Goal: Task Accomplishment & Management: Complete application form

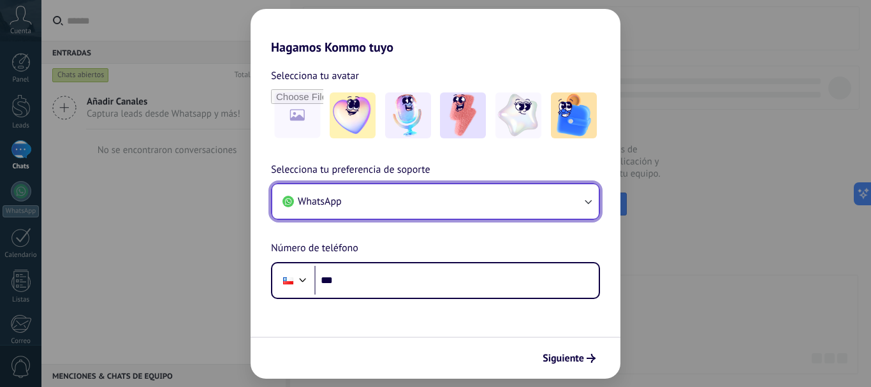
click at [408, 208] on button "WhatsApp" at bounding box center [435, 201] width 326 height 34
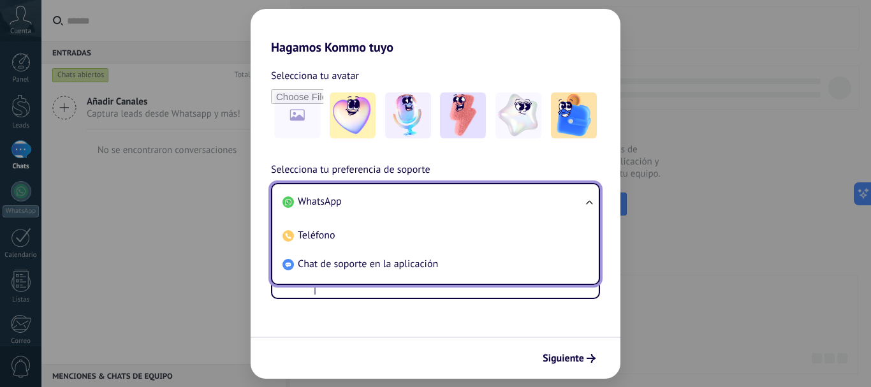
click at [331, 203] on span "WhatsApp" at bounding box center [320, 201] width 44 height 13
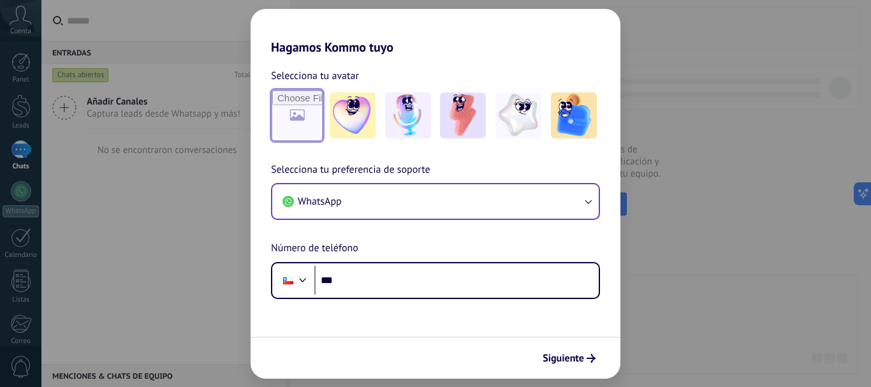
click at [293, 113] on input "file" at bounding box center [297, 116] width 50 height 50
type input "**********"
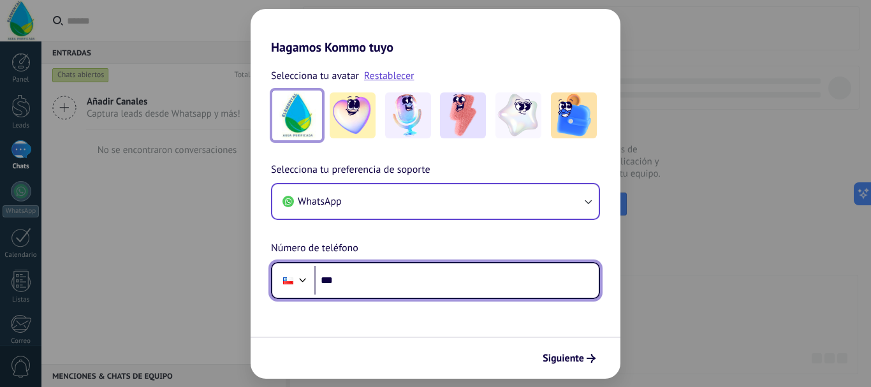
click at [523, 287] on input "***" at bounding box center [456, 280] width 284 height 29
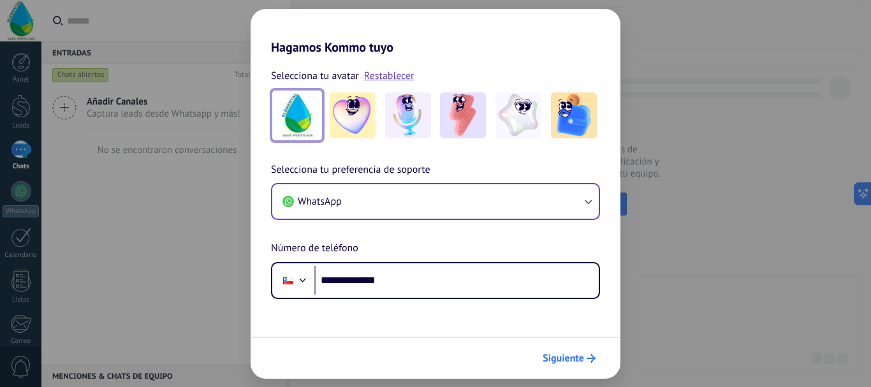
click at [571, 358] on span "Siguiente" at bounding box center [563, 358] width 41 height 9
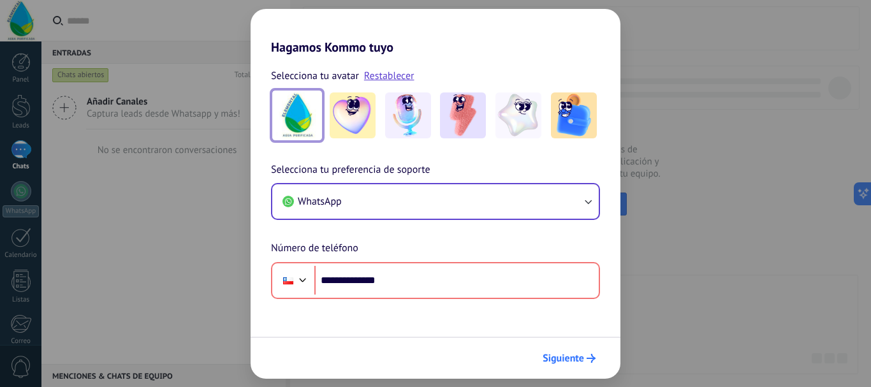
click at [563, 360] on span "Siguiente" at bounding box center [563, 358] width 41 height 9
click at [560, 359] on span "Siguiente" at bounding box center [563, 358] width 41 height 9
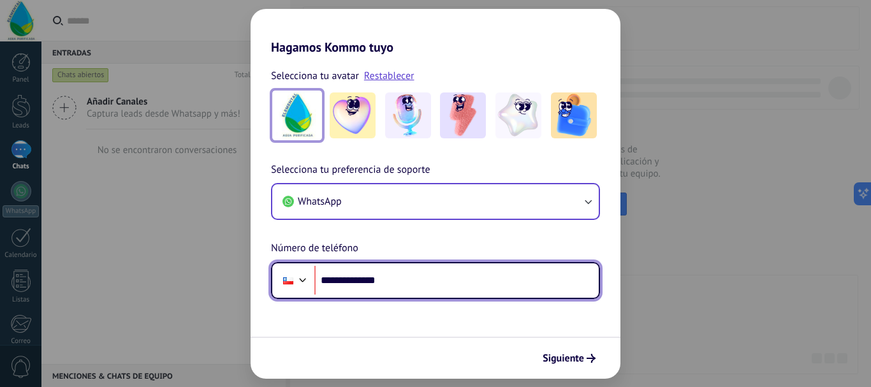
click at [339, 282] on input "**********" at bounding box center [456, 280] width 284 height 29
type input "**********"
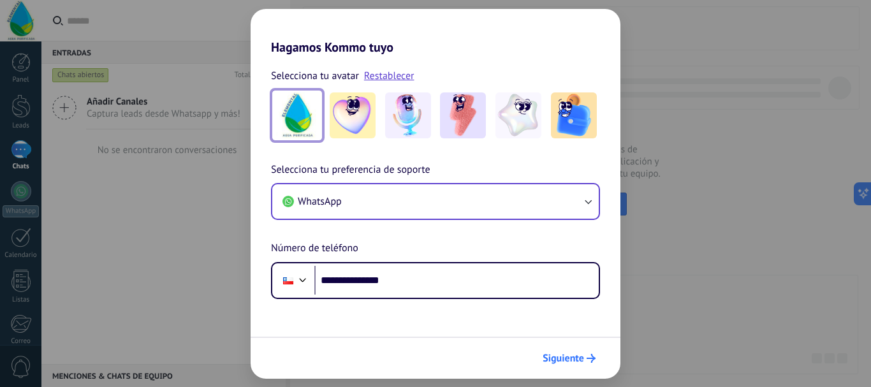
click at [573, 354] on span "Siguiente" at bounding box center [563, 358] width 41 height 9
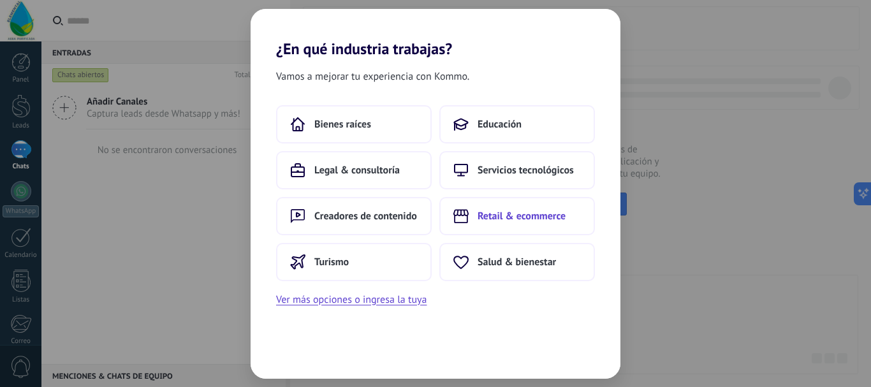
click at [533, 210] on span "Retail & ecommerce" at bounding box center [522, 216] width 88 height 13
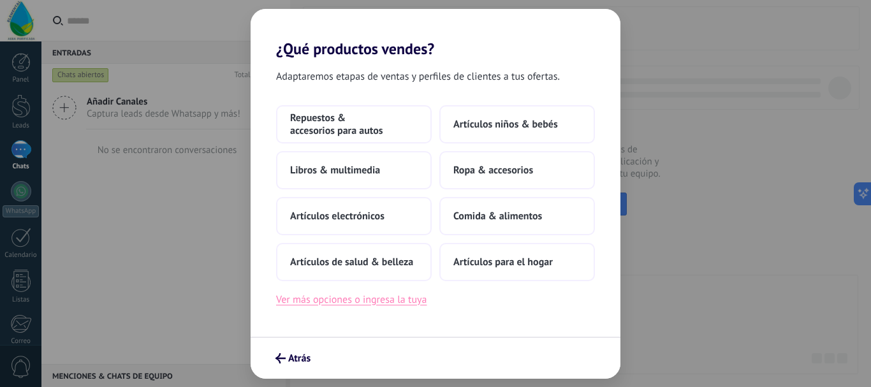
click at [300, 301] on button "Ver más opciones o ingresa la tuya" at bounding box center [351, 299] width 150 height 17
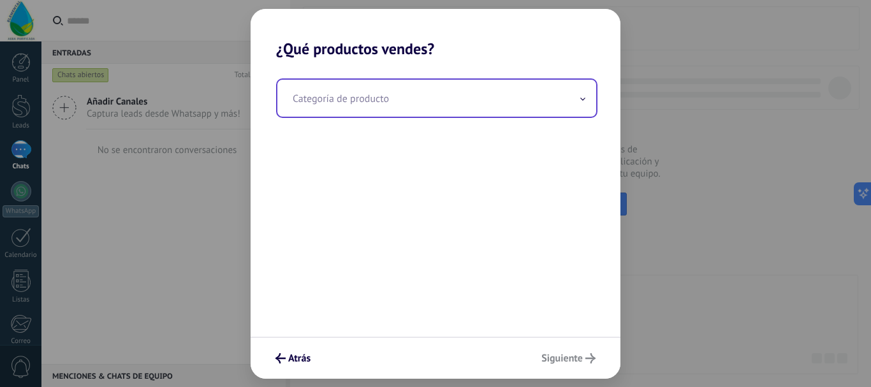
click at [469, 105] on input "text" at bounding box center [436, 98] width 319 height 37
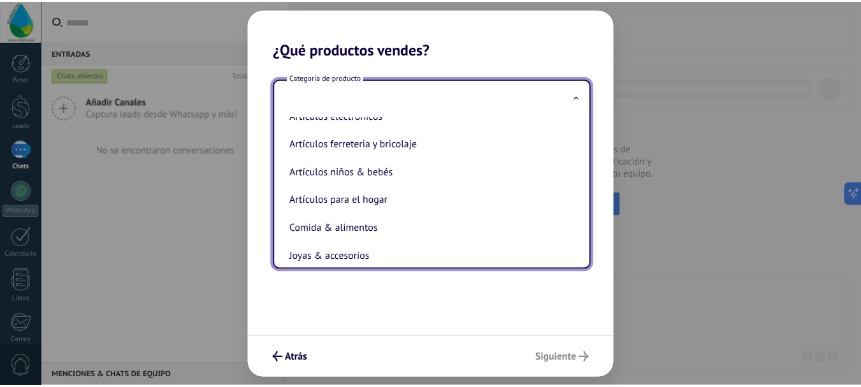
scroll to position [128, 0]
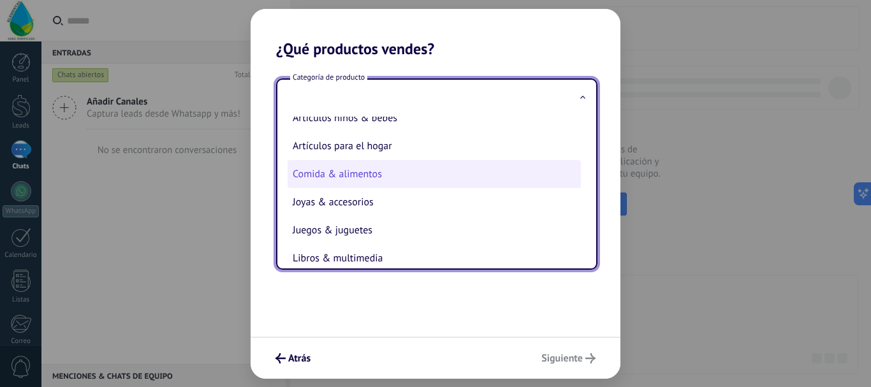
click at [314, 174] on li "Comida & alimentos" at bounding box center [434, 174] width 293 height 28
type input "**********"
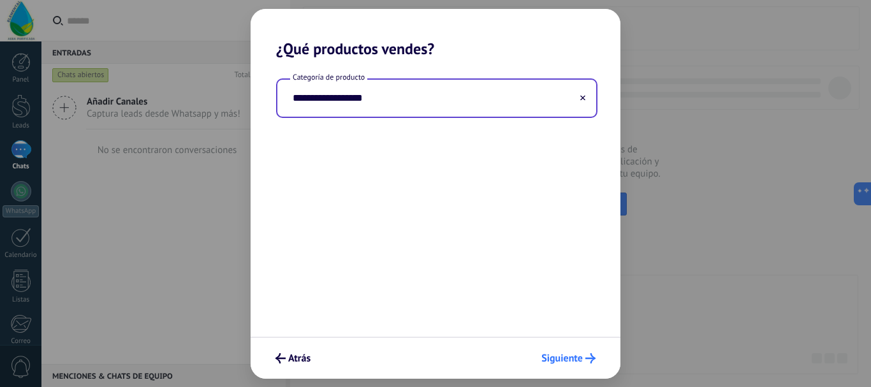
click at [560, 360] on span "Siguiente" at bounding box center [561, 358] width 41 height 9
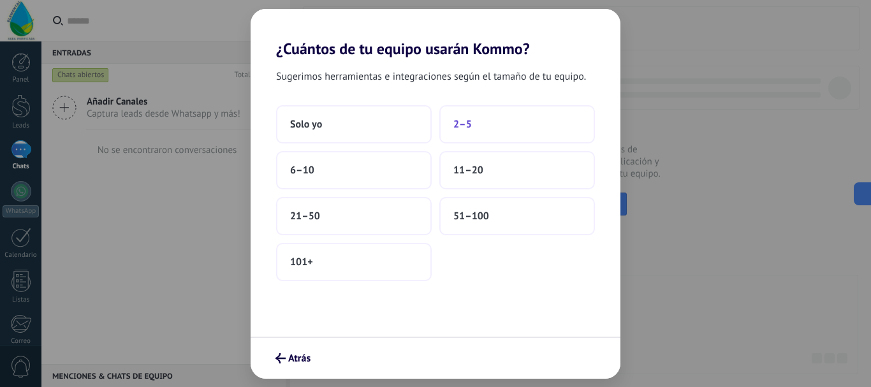
click at [492, 131] on button "2–5" at bounding box center [517, 124] width 156 height 38
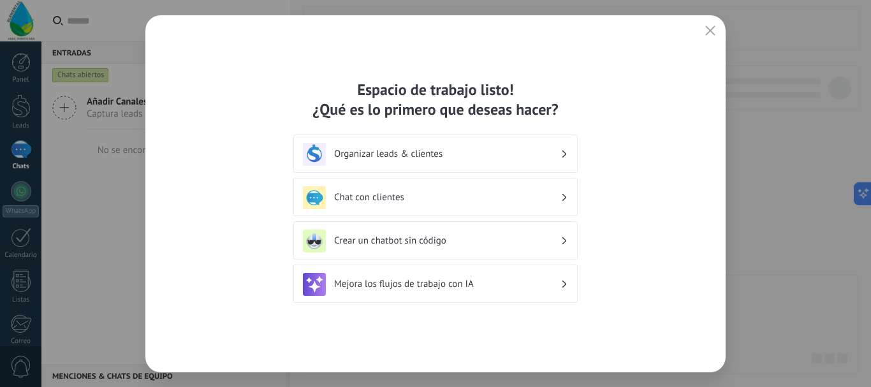
click at [431, 154] on h3 "Organizar leads & clientes" at bounding box center [447, 154] width 226 height 12
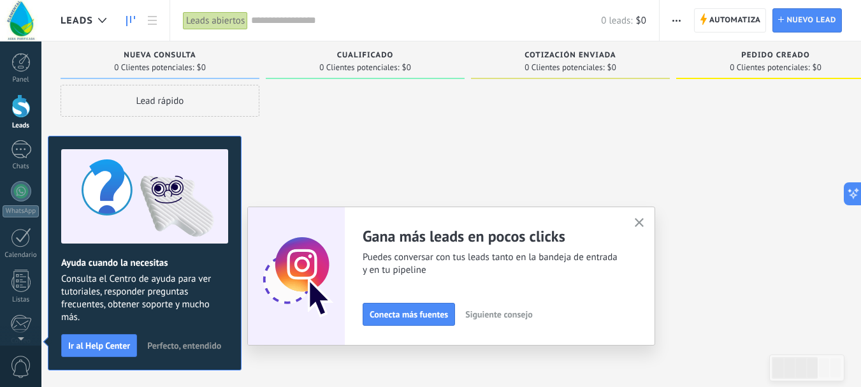
click at [20, 103] on div at bounding box center [20, 106] width 19 height 24
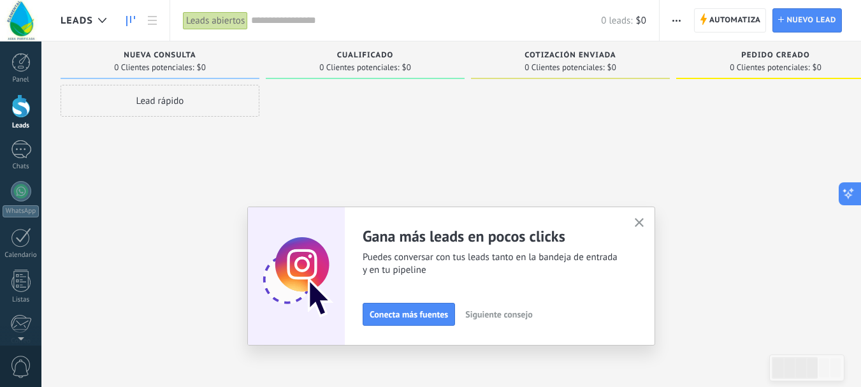
click at [852, 192] on icon at bounding box center [852, 190] width 3 height 3
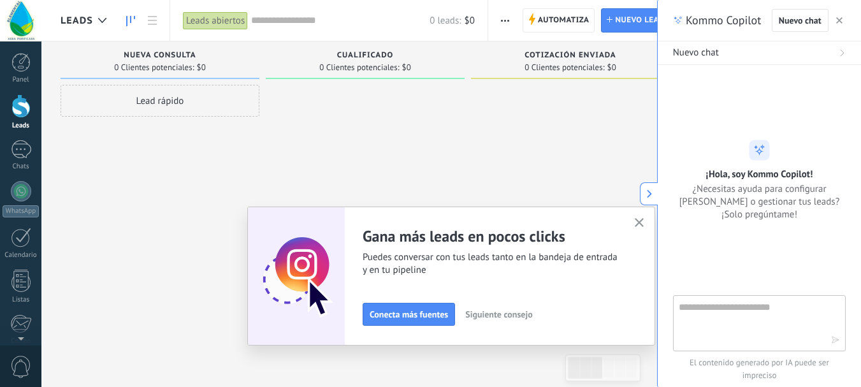
click at [508, 117] on div at bounding box center [570, 195] width 199 height 221
click at [24, 200] on div at bounding box center [21, 191] width 20 height 20
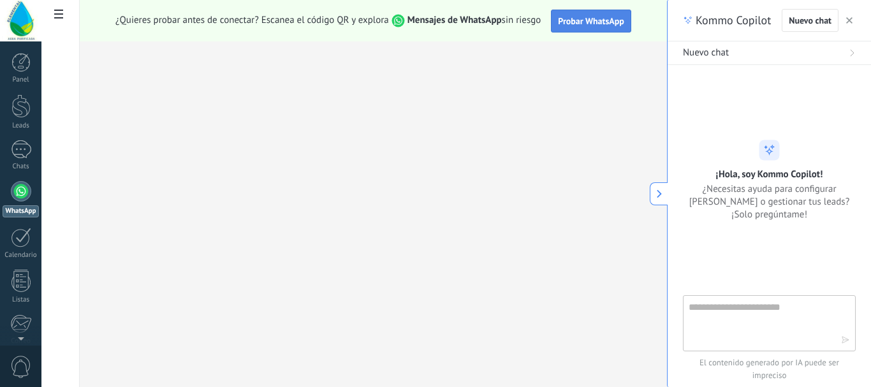
click at [587, 23] on span "Probar WhatsApp" at bounding box center [591, 20] width 66 height 11
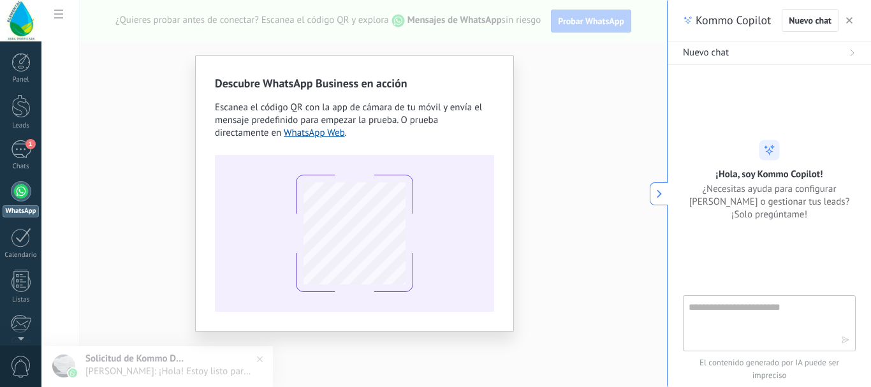
click at [580, 89] on div "Descubre WhatsApp Business en acción Escanea el código QR con la app [PERSON_NA…" at bounding box center [353, 193] width 625 height 387
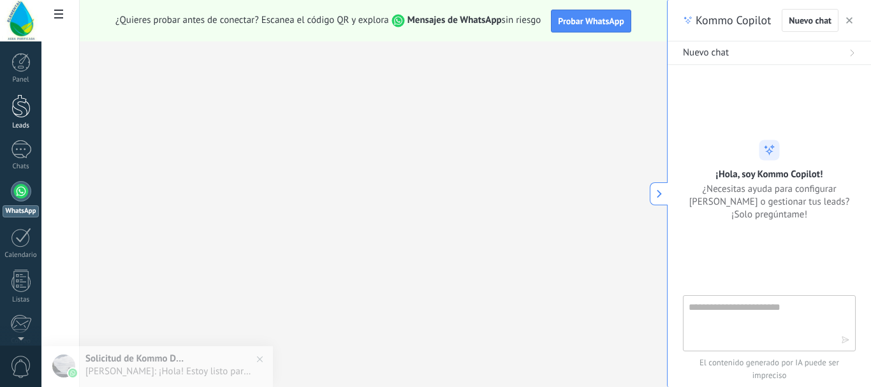
click at [18, 115] on div at bounding box center [20, 106] width 19 height 24
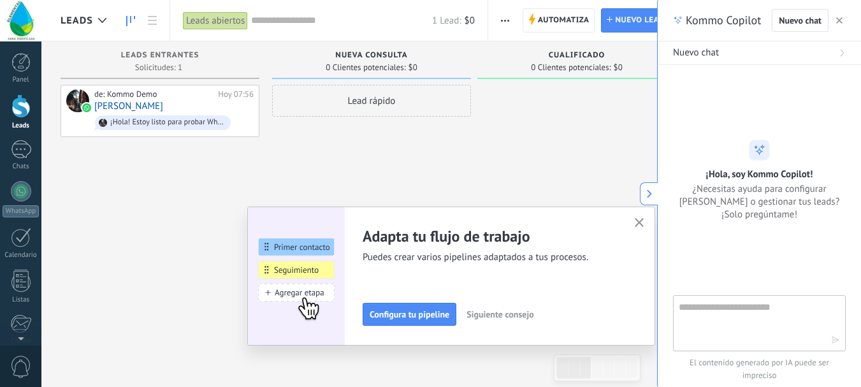
click at [508, 23] on span "button" at bounding box center [505, 20] width 8 height 24
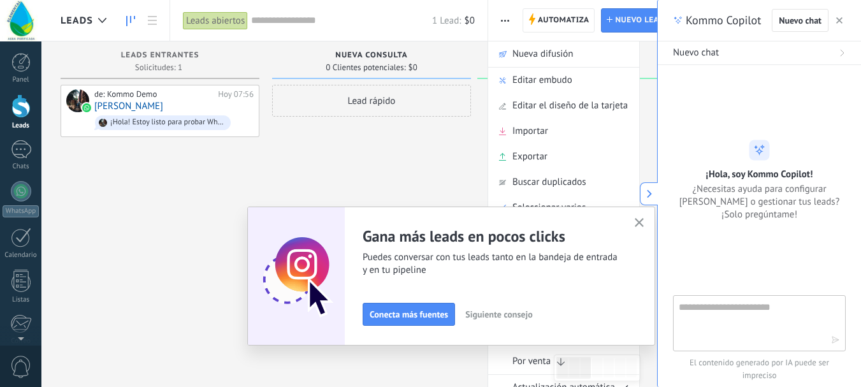
click at [150, 206] on div "de: Kommo Demo [DATE] 07:56 [PERSON_NAME] ¡Hola! Estoy listo para probar WhatsA…" at bounding box center [160, 195] width 199 height 221
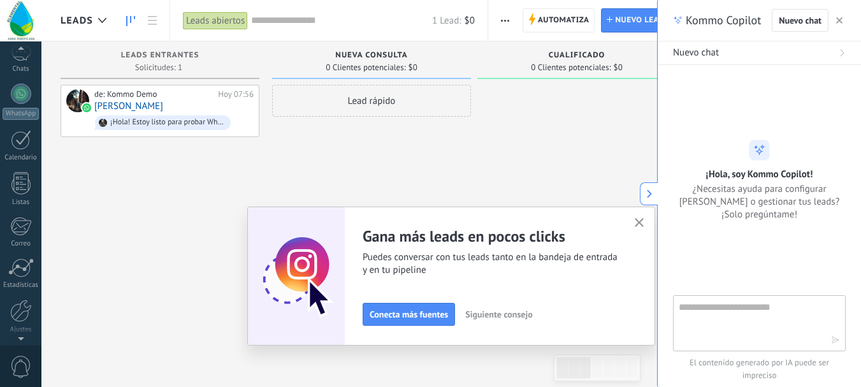
scroll to position [109, 0]
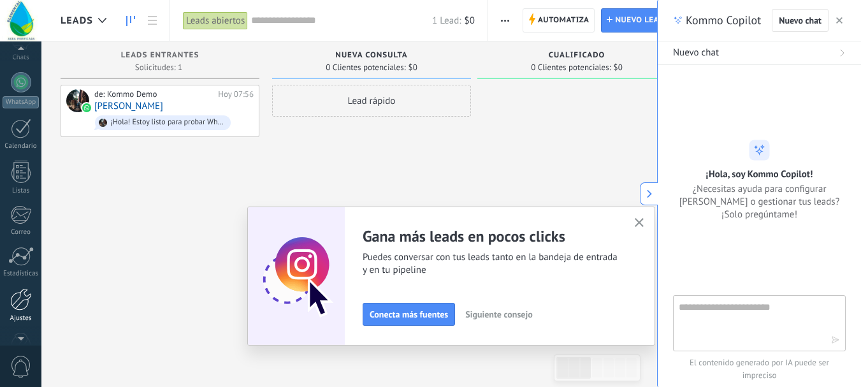
click at [18, 303] on div at bounding box center [21, 299] width 22 height 22
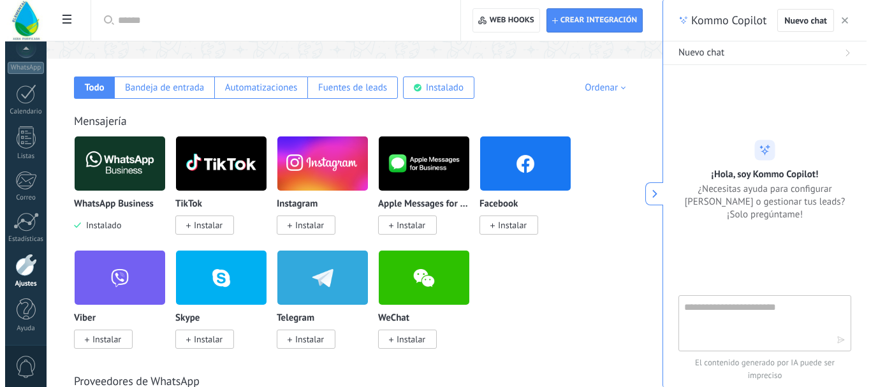
scroll to position [191, 0]
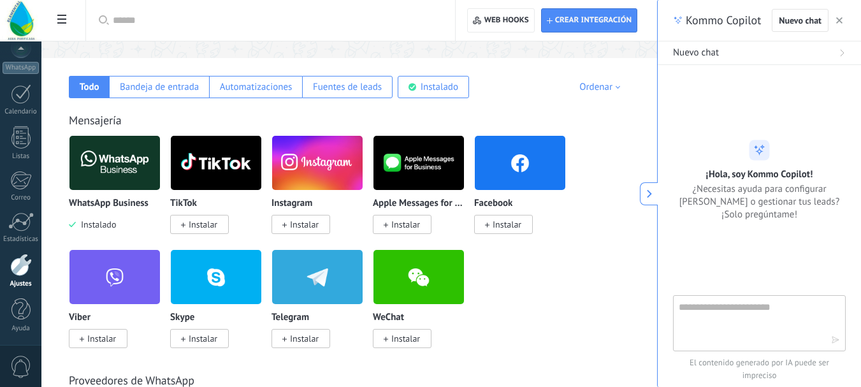
click at [101, 160] on img at bounding box center [114, 163] width 91 height 62
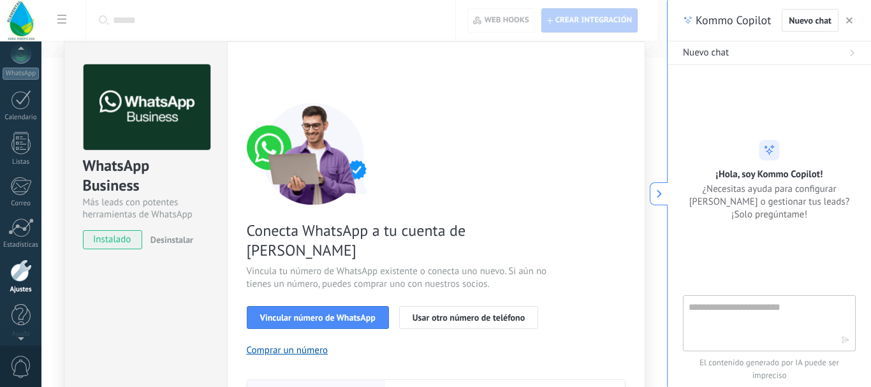
scroll to position [143, 0]
click at [15, 101] on div at bounding box center [21, 94] width 20 height 20
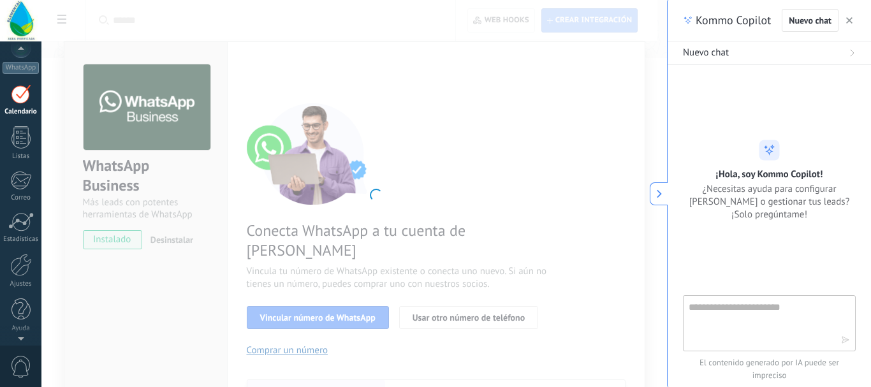
scroll to position [16, 0]
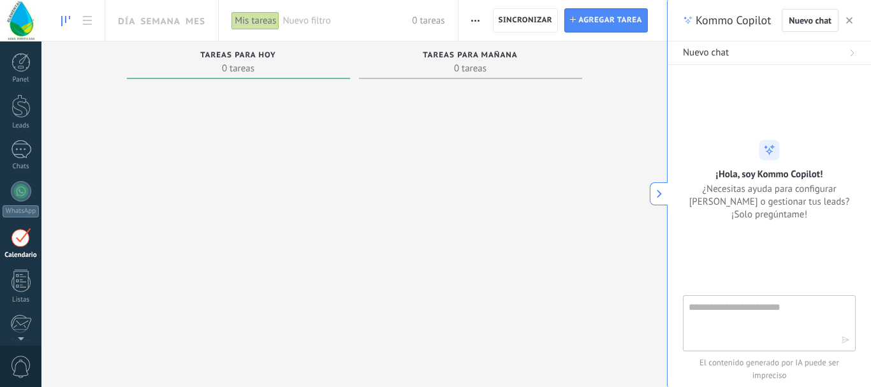
scroll to position [37, 0]
click at [15, 112] on div "1" at bounding box center [21, 112] width 20 height 18
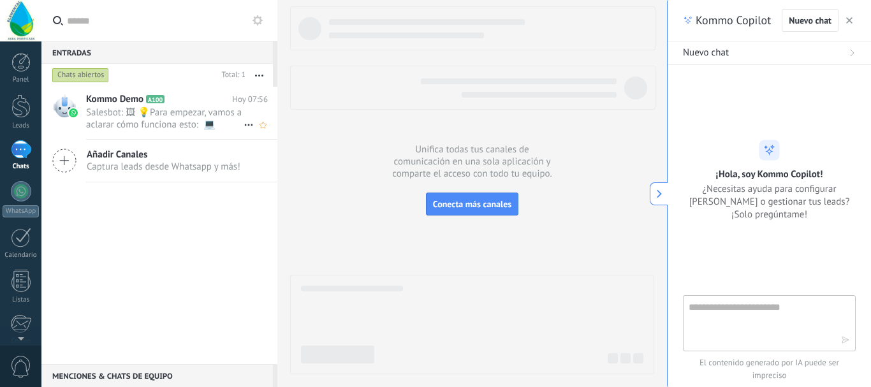
click at [106, 111] on span "Salesbot: 🖼 💡Para empezar, vamos a aclarar cómo funciona esto: 💻 Kommo = La vis…" at bounding box center [164, 118] width 157 height 24
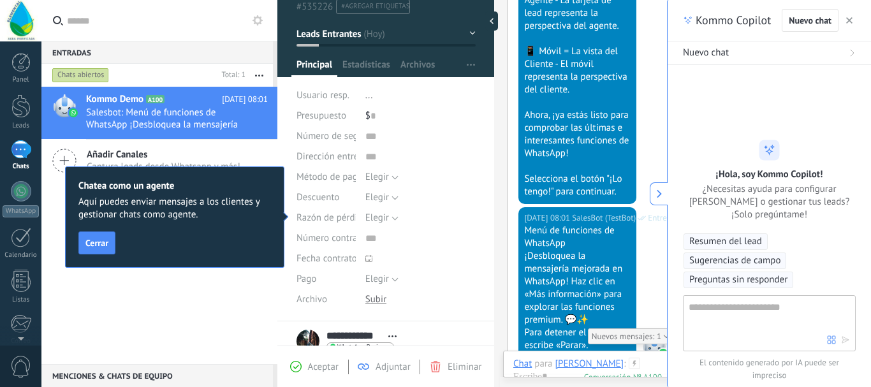
scroll to position [64, 0]
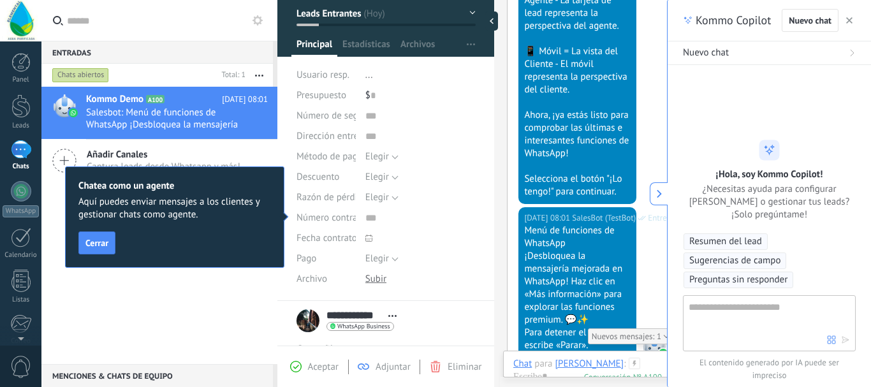
click at [302, 315] on div "**********" at bounding box center [349, 321] width 106 height 32
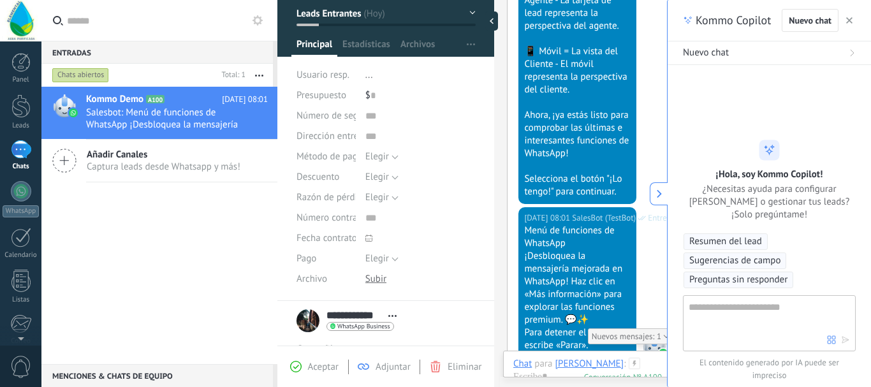
click at [339, 317] on input "**********" at bounding box center [353, 315] width 55 height 13
click at [319, 319] on div "**********" at bounding box center [385, 321] width 179 height 32
drag, startPoint x: 365, startPoint y: 318, endPoint x: 386, endPoint y: 221, distance: 99.3
click at [365, 318] on input "**********" at bounding box center [353, 315] width 55 height 13
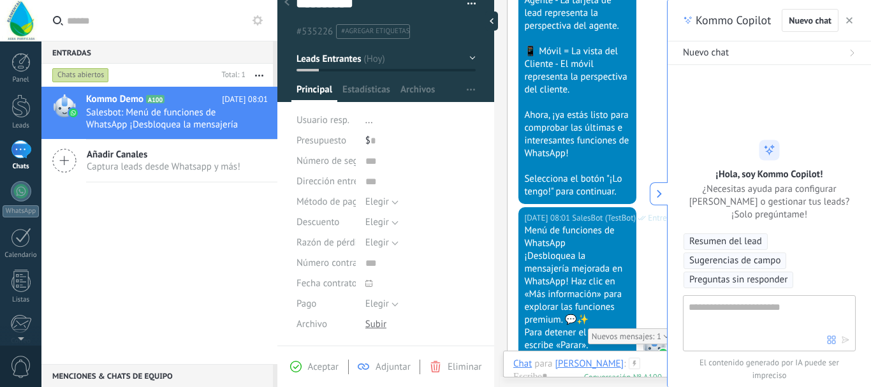
scroll to position [0, 0]
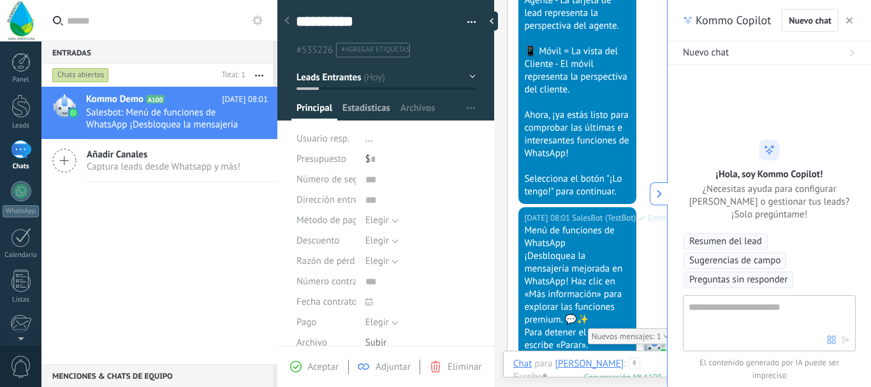
click at [357, 108] on span "Estadísticas" at bounding box center [366, 111] width 48 height 18
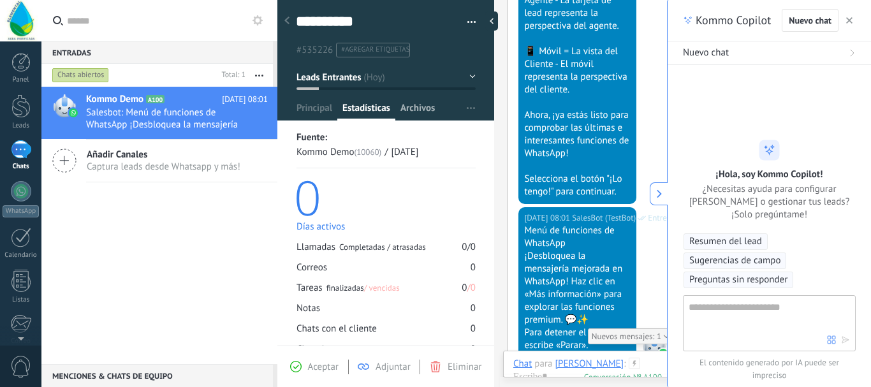
click at [418, 110] on span "Archivos" at bounding box center [417, 111] width 34 height 18
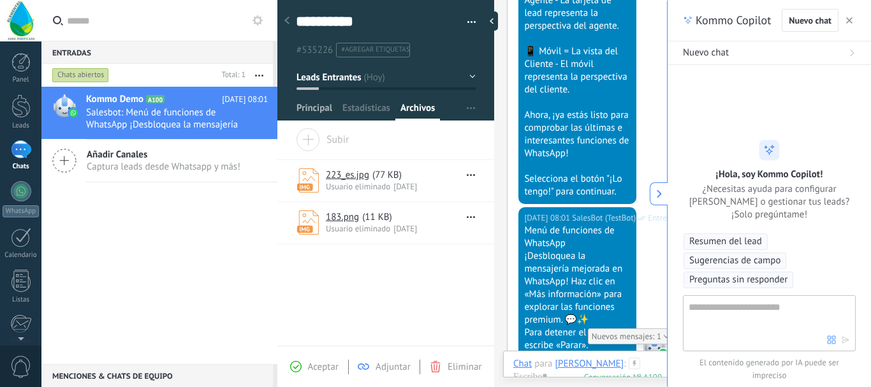
click at [319, 106] on span "Principal" at bounding box center [314, 111] width 36 height 18
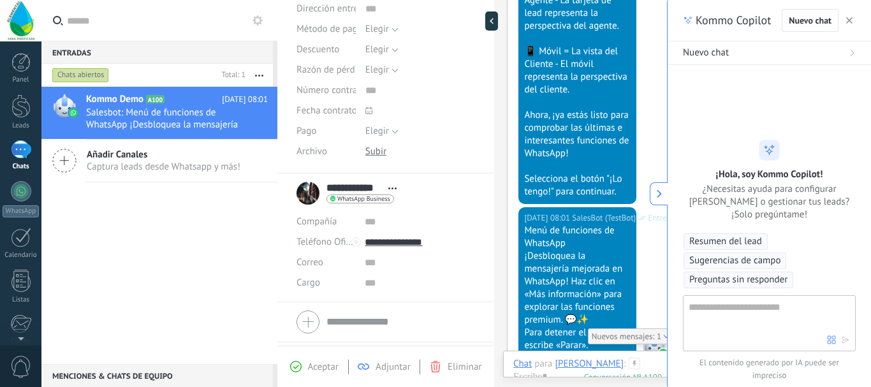
scroll to position [711, 0]
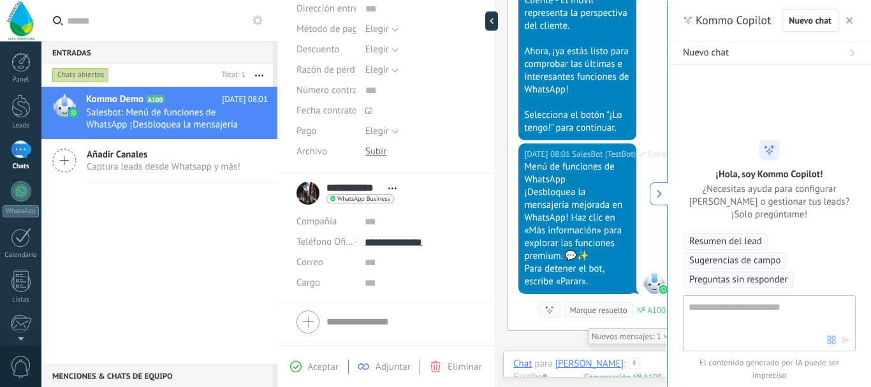
click at [359, 200] on span "WhatsApp Business" at bounding box center [363, 199] width 53 height 6
click at [370, 217] on div "Enviar mensaje" at bounding box center [375, 217] width 96 height 22
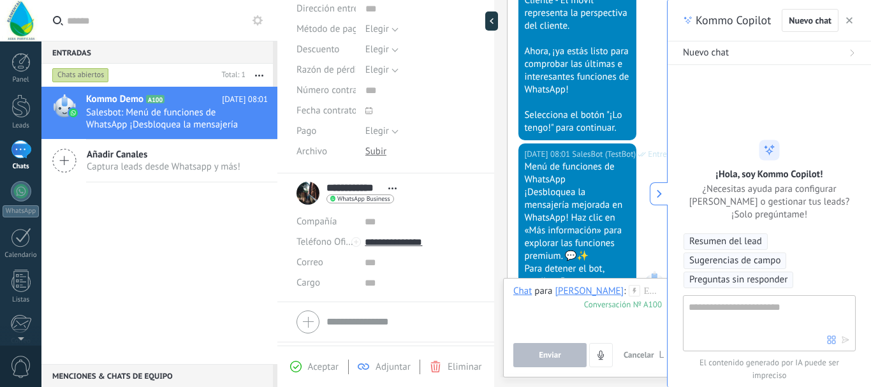
click at [763, 152] on icon at bounding box center [769, 149] width 13 height 13
drag, startPoint x: 608, startPoint y: 135, endPoint x: 395, endPoint y: 326, distance: 286.2
click at [395, 326] on form "Compañía Teléfono Oficina Ofic. directo Celular Fax Casa Otro Teléfono Oficina …" at bounding box center [385, 366] width 179 height 129
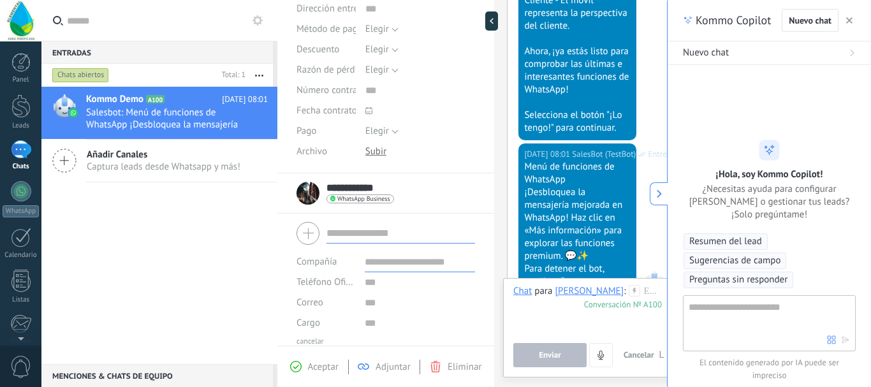
click at [538, 334] on div "Chat para [PERSON_NAME] : 100 Enviar Cancelar Rastrear clics en links ? Reducir…" at bounding box center [587, 326] width 149 height 82
